Goal: Find specific page/section: Find specific page/section

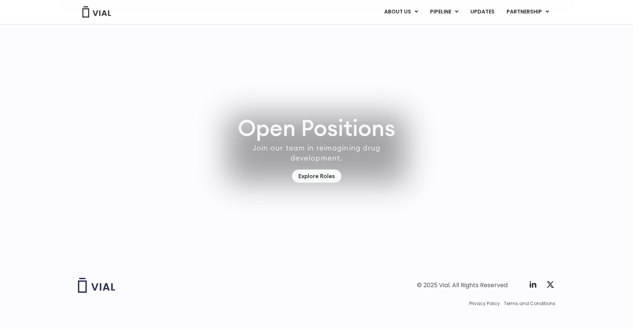
scroll to position [2126, 0]
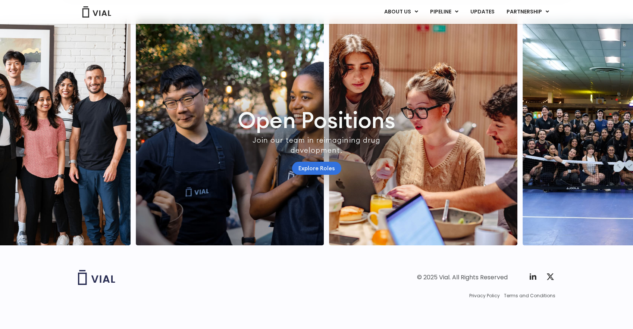
click at [322, 162] on link "Explore Roles" at bounding box center [316, 168] width 49 height 13
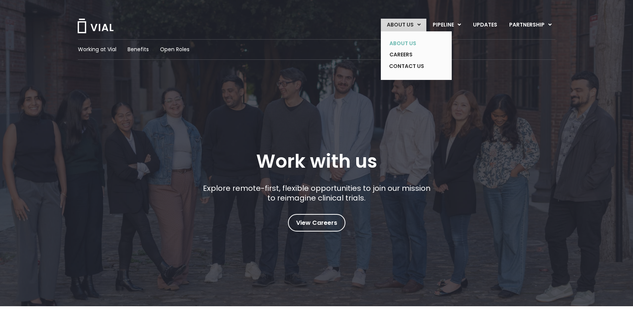
click at [408, 43] on link "ABOUT US" at bounding box center [410, 44] width 54 height 12
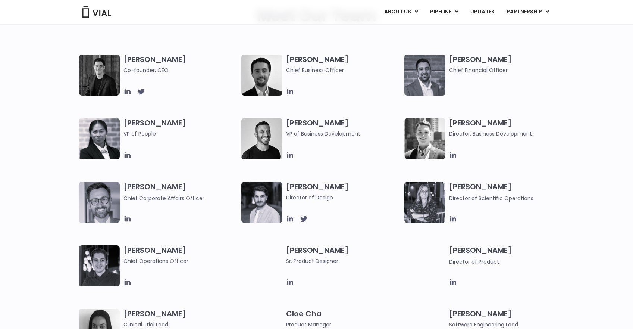
scroll to position [383, 0]
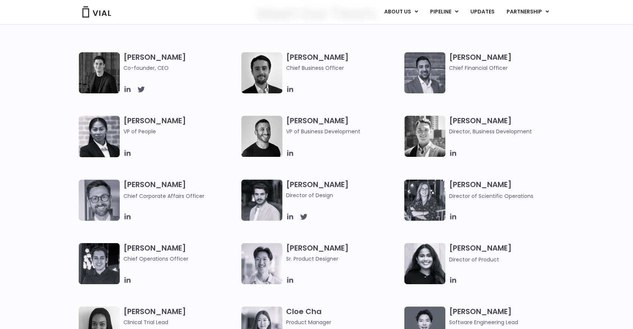
click at [464, 182] on h3 "[PERSON_NAME] Director of Scientific Operations" at bounding box center [506, 189] width 115 height 21
click at [453, 213] on icon at bounding box center [453, 216] width 8 height 8
